Goal: Register for event/course

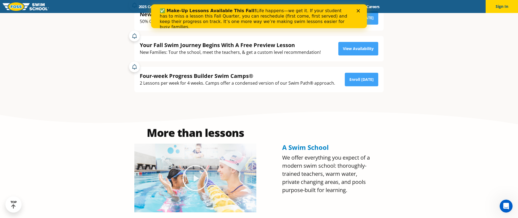
scroll to position [203, 0]
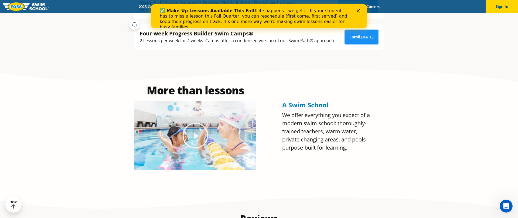
click at [362, 38] on link "Enroll [DATE]" at bounding box center [361, 37] width 33 height 14
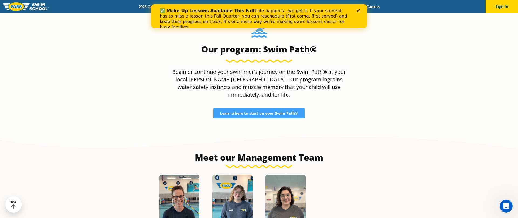
scroll to position [520, 0]
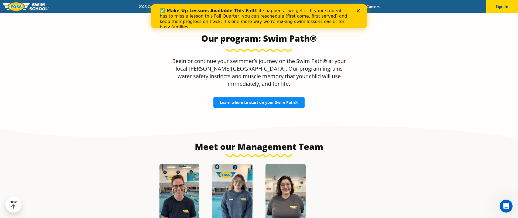
click at [252, 103] on span "Learn where to start on your Swim Path®" at bounding box center [259, 102] width 78 height 4
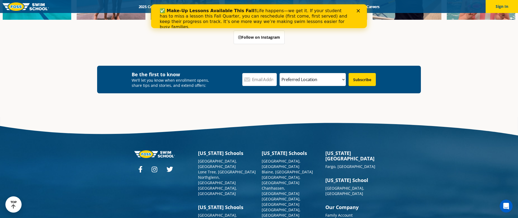
scroll to position [1626, 0]
